Goal: Task Accomplishment & Management: Use online tool/utility

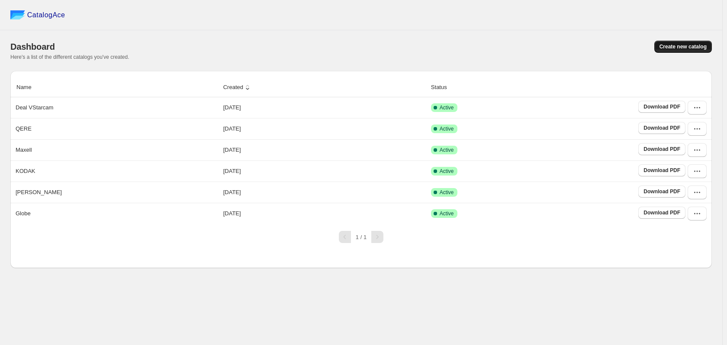
click at [677, 42] on button "Create new catalog" at bounding box center [683, 47] width 58 height 12
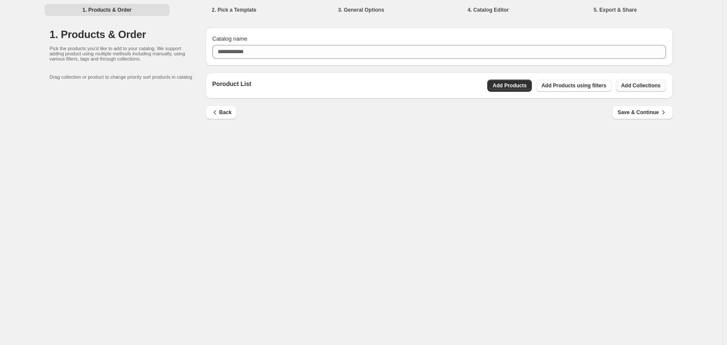
click at [648, 84] on span "Add Collections" at bounding box center [640, 85] width 39 height 7
click at [575, 83] on span "Add Products using filters" at bounding box center [574, 85] width 65 height 7
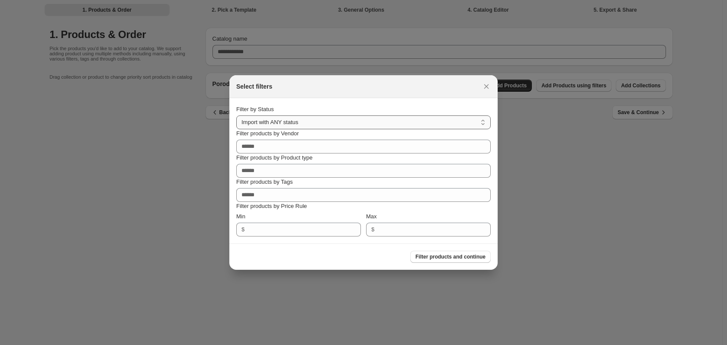
click at [279, 121] on select "**********" at bounding box center [363, 123] width 255 height 14
select select "******"
click at [236, 116] on select "**********" at bounding box center [363, 123] width 255 height 14
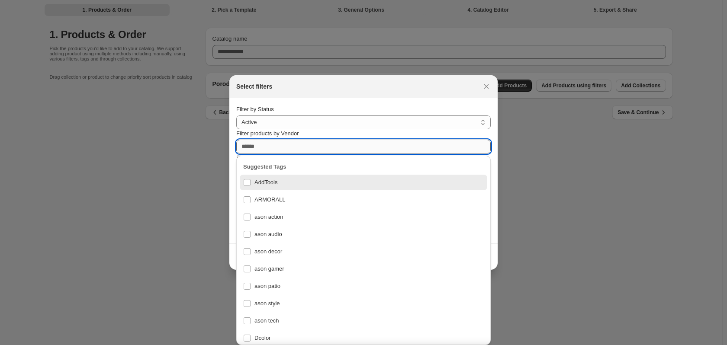
click at [274, 146] on input "Filter products by Vendor" at bounding box center [363, 147] width 255 height 14
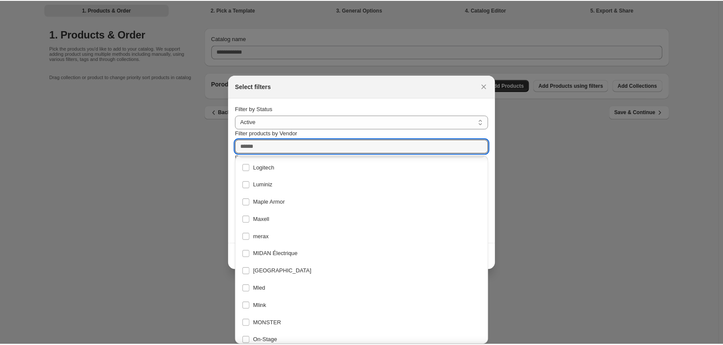
scroll to position [476, 0]
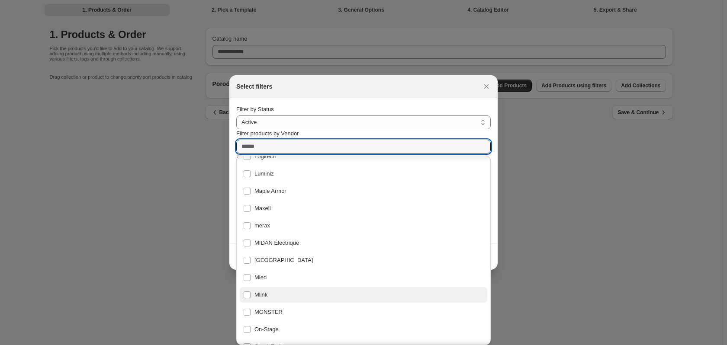
click at [247, 294] on div "Mlink" at bounding box center [363, 295] width 241 height 12
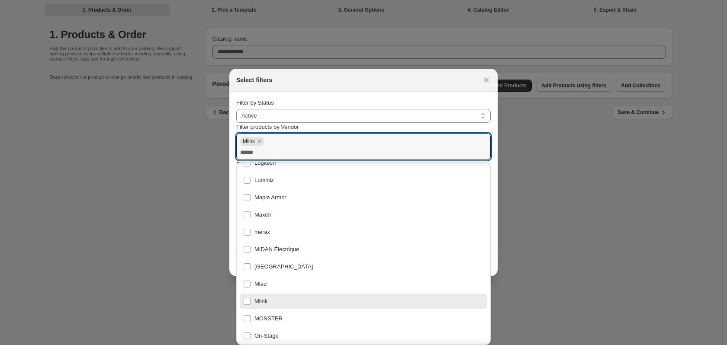
click at [371, 80] on div "Select filters" at bounding box center [355, 80] width 239 height 9
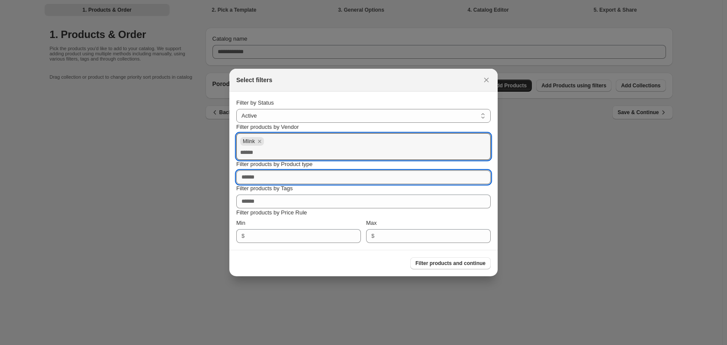
click at [297, 175] on input "Filter products by Product type" at bounding box center [363, 178] width 255 height 14
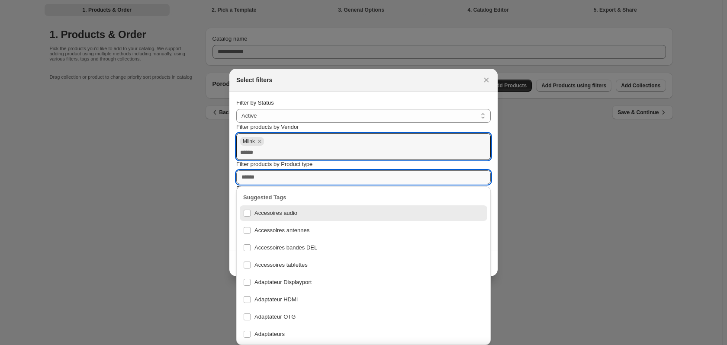
click at [297, 175] on input "Filter products by Product type" at bounding box center [363, 178] width 255 height 14
click at [387, 79] on div "Select filters" at bounding box center [355, 80] width 239 height 9
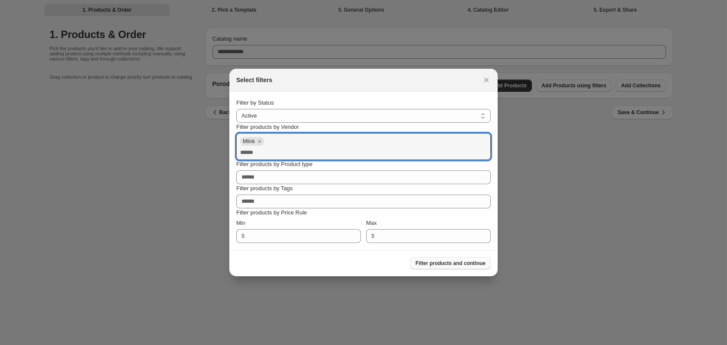
click at [456, 264] on span "Filter products and continue" at bounding box center [451, 263] width 70 height 7
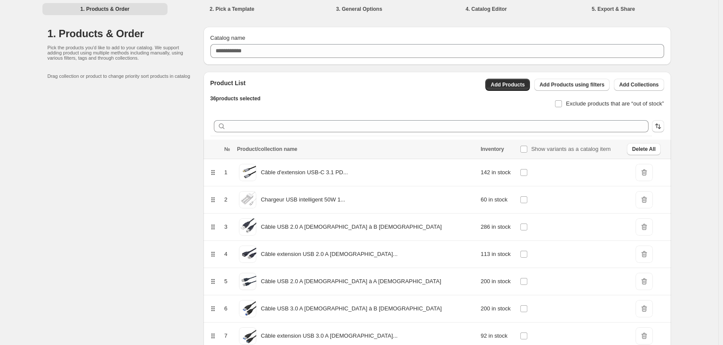
scroll to position [0, 0]
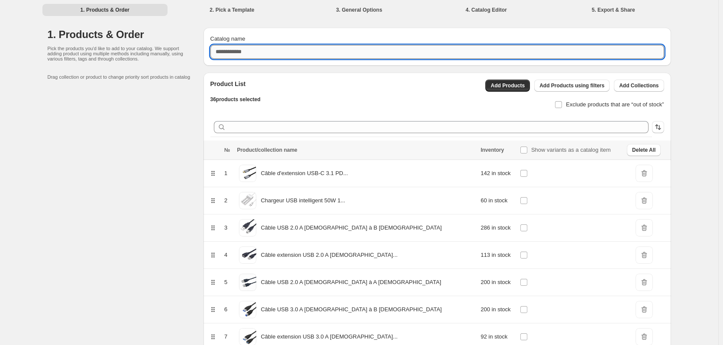
click at [255, 48] on input "Catalog name" at bounding box center [437, 52] width 454 height 14
type input "*****"
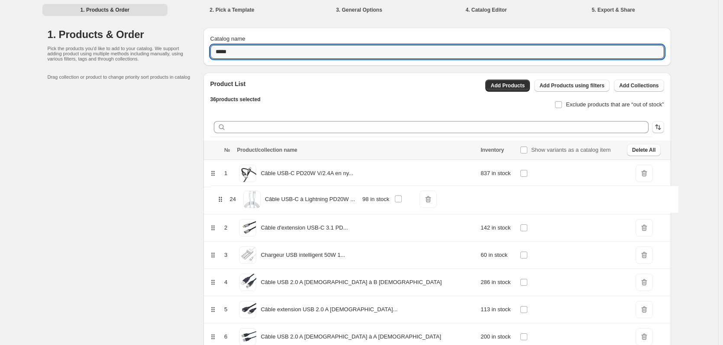
drag, startPoint x: 214, startPoint y: 239, endPoint x: 220, endPoint y: 197, distance: 42.4
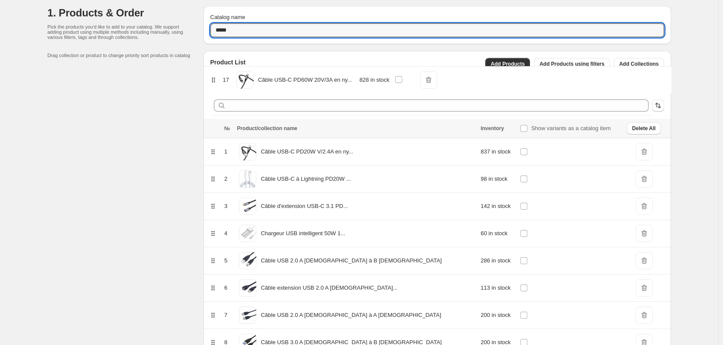
scroll to position [20, 0]
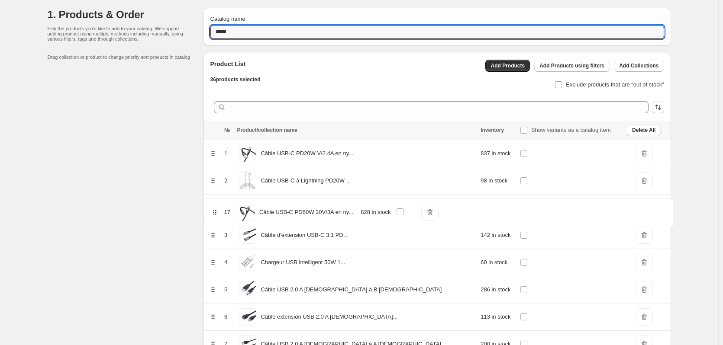
drag, startPoint x: 215, startPoint y: 223, endPoint x: 215, endPoint y: 212, distance: 10.8
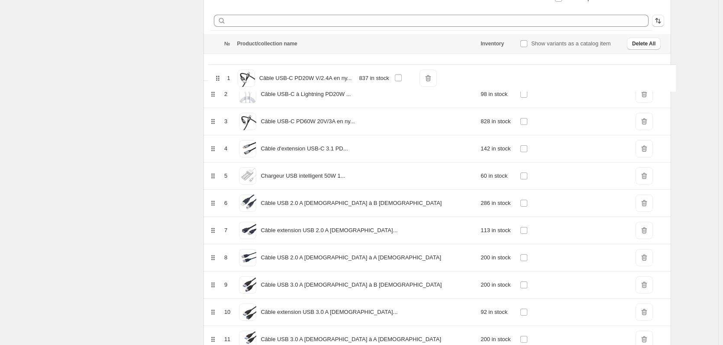
scroll to position [101, 0]
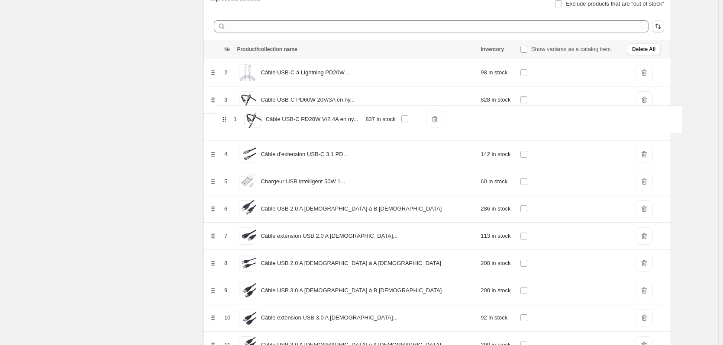
drag, startPoint x: 213, startPoint y: 67, endPoint x: 223, endPoint y: 123, distance: 56.2
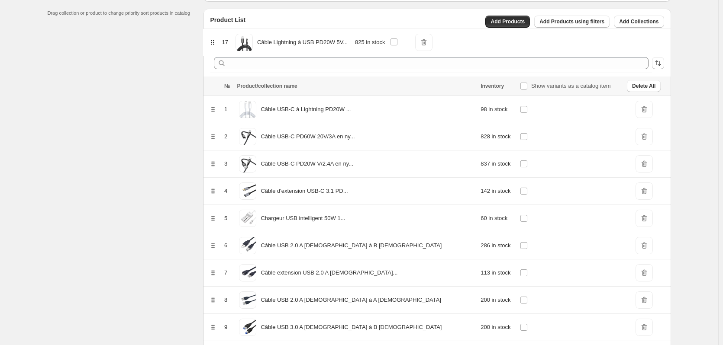
scroll to position [0, 0]
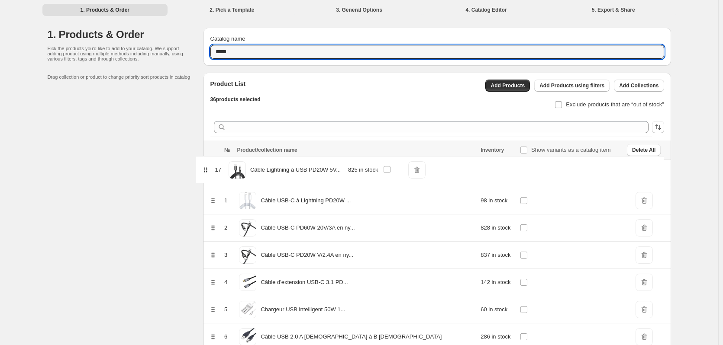
drag, startPoint x: 216, startPoint y: 249, endPoint x: 206, endPoint y: 167, distance: 83.2
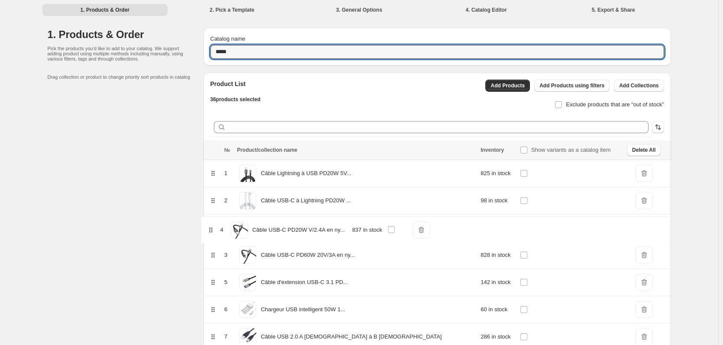
drag, startPoint x: 214, startPoint y: 256, endPoint x: 210, endPoint y: 228, distance: 28.3
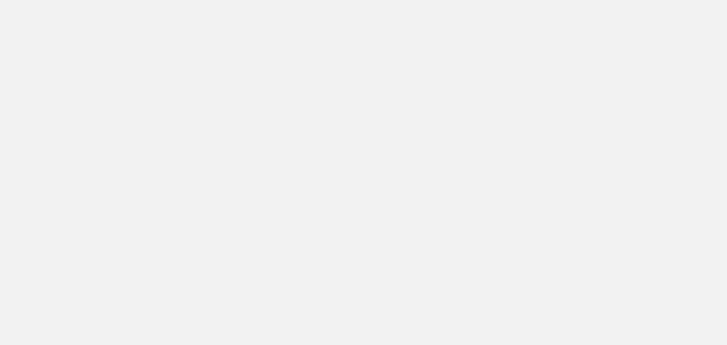
drag, startPoint x: 215, startPoint y: 217, endPoint x: 219, endPoint y: 123, distance: 94.1
